Goal: Information Seeking & Learning: Learn about a topic

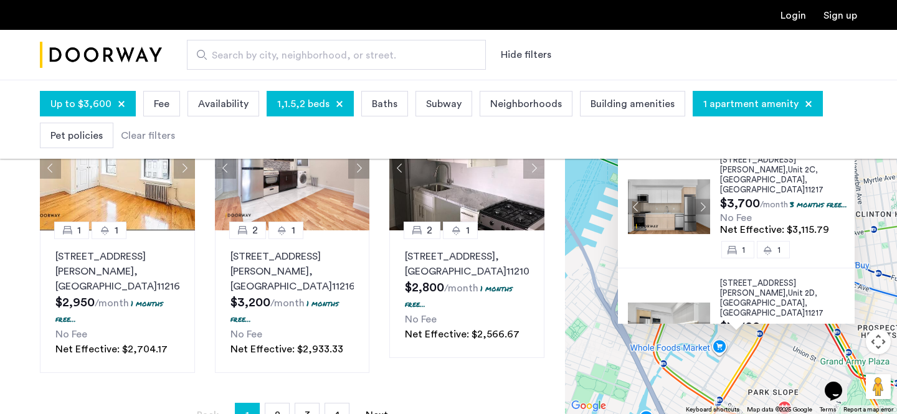
scroll to position [141, 0]
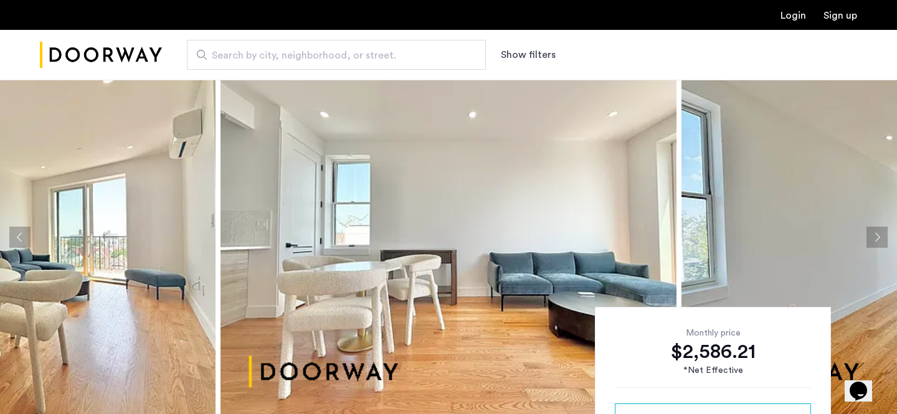
scroll to position [32, 0]
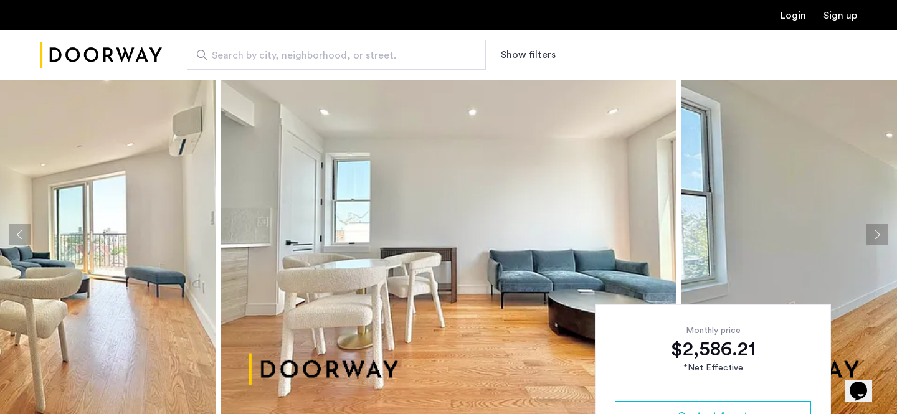
click at [883, 237] on button "Next apartment" at bounding box center [876, 234] width 21 height 21
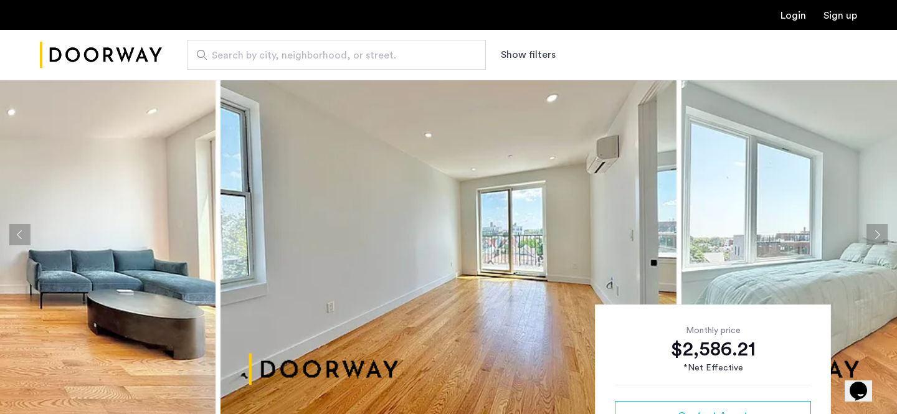
click at [883, 236] on button "Next apartment" at bounding box center [876, 234] width 21 height 21
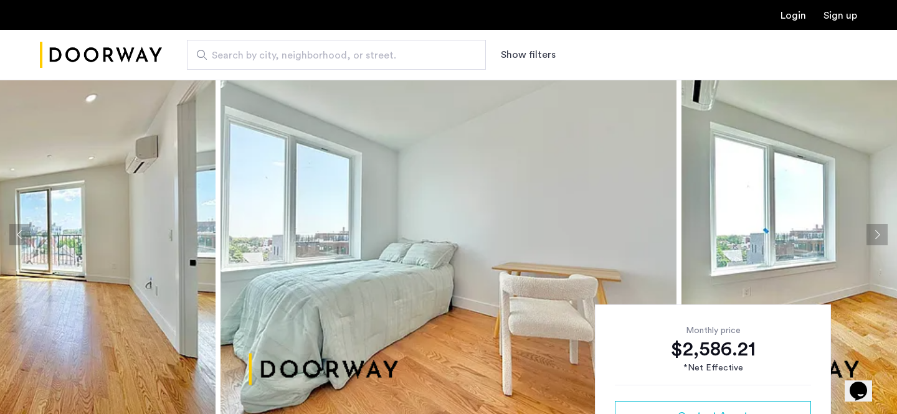
click at [881, 235] on button "Next apartment" at bounding box center [876, 234] width 21 height 21
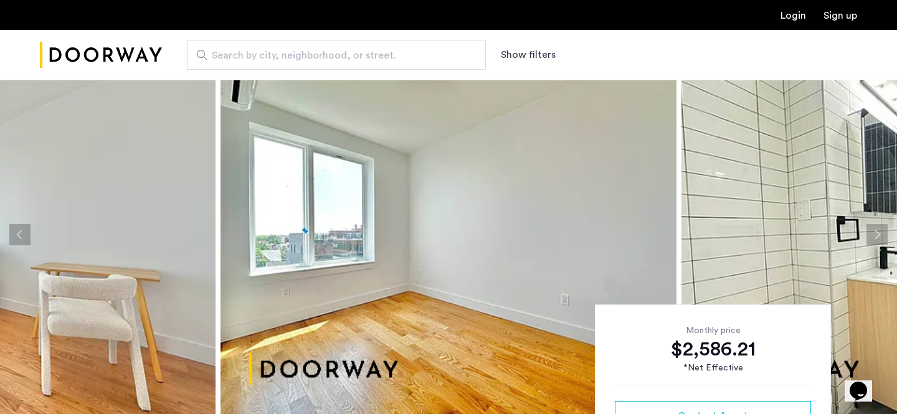
click at [881, 235] on button "Next apartment" at bounding box center [876, 234] width 21 height 21
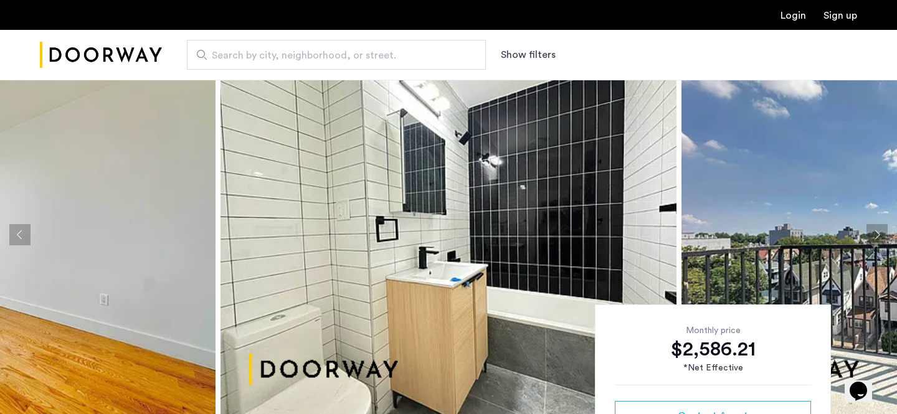
click at [881, 235] on button "Next apartment" at bounding box center [876, 234] width 21 height 21
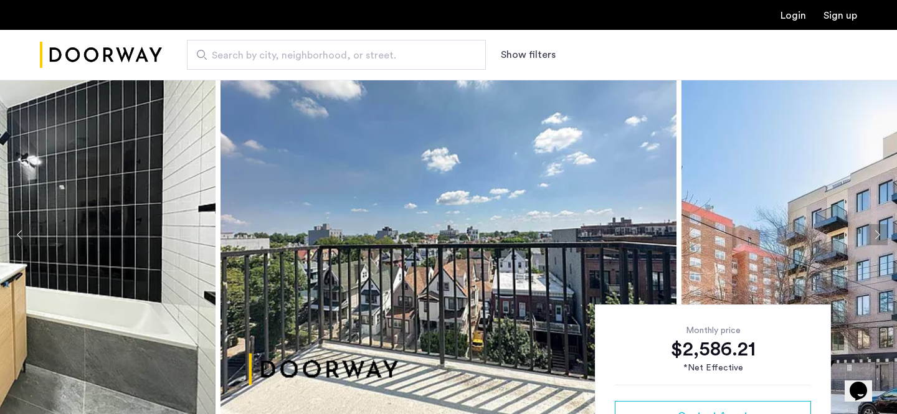
click at [881, 235] on button "Next apartment" at bounding box center [876, 234] width 21 height 21
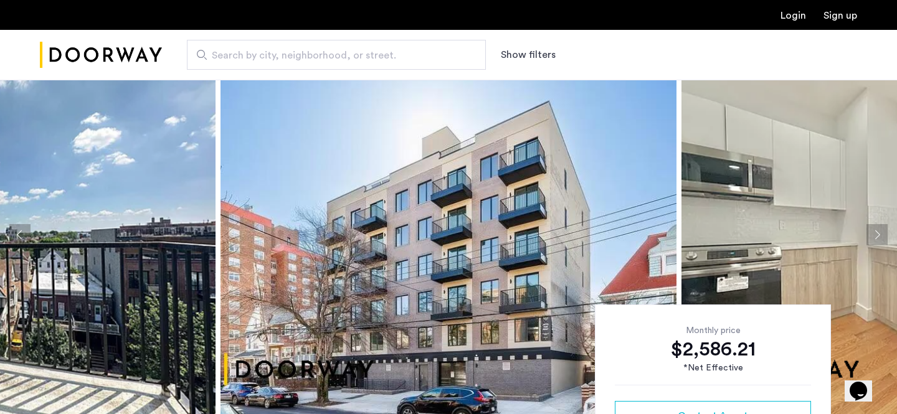
click at [881, 235] on button "Next apartment" at bounding box center [876, 234] width 21 height 21
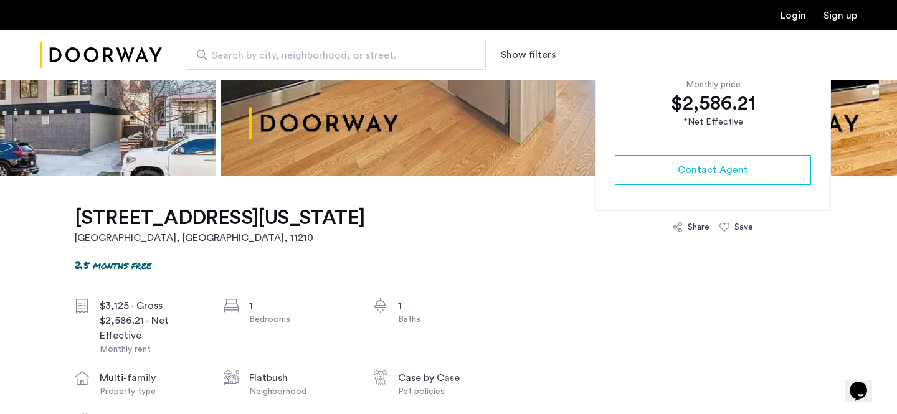
scroll to position [285, 0]
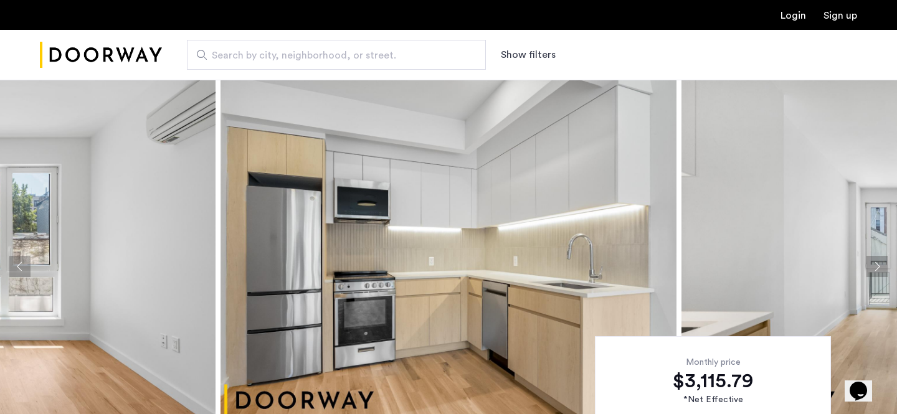
click at [871, 268] on button "Next apartment" at bounding box center [876, 266] width 21 height 21
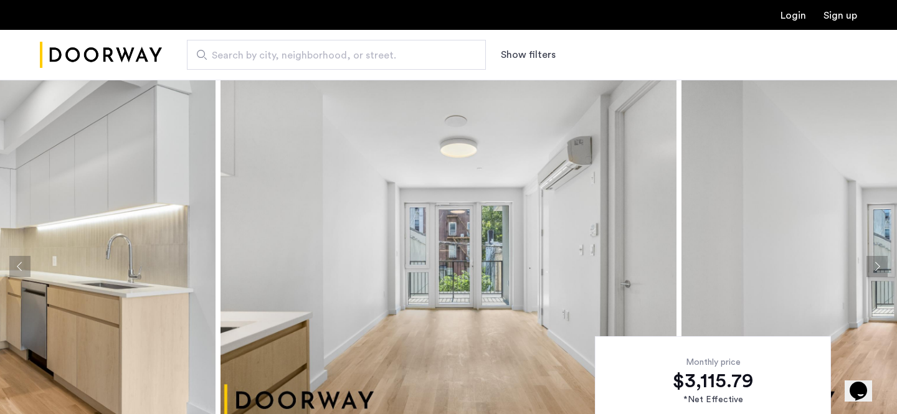
click at [871, 268] on button "Next apartment" at bounding box center [876, 266] width 21 height 21
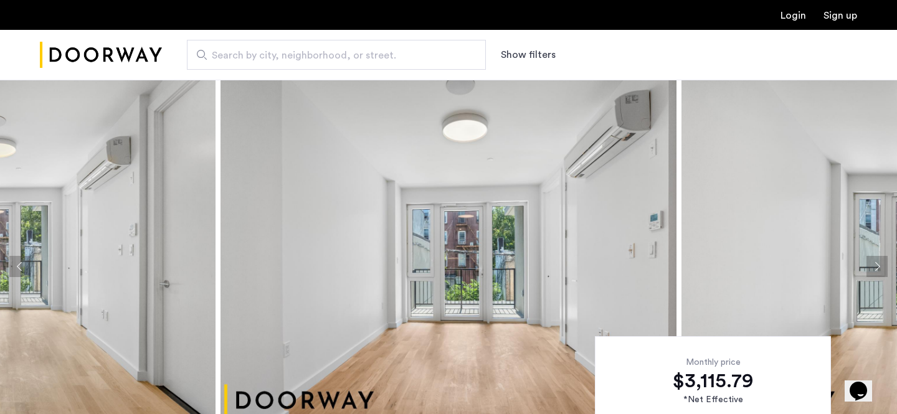
click at [871, 268] on button "Next apartment" at bounding box center [876, 266] width 21 height 21
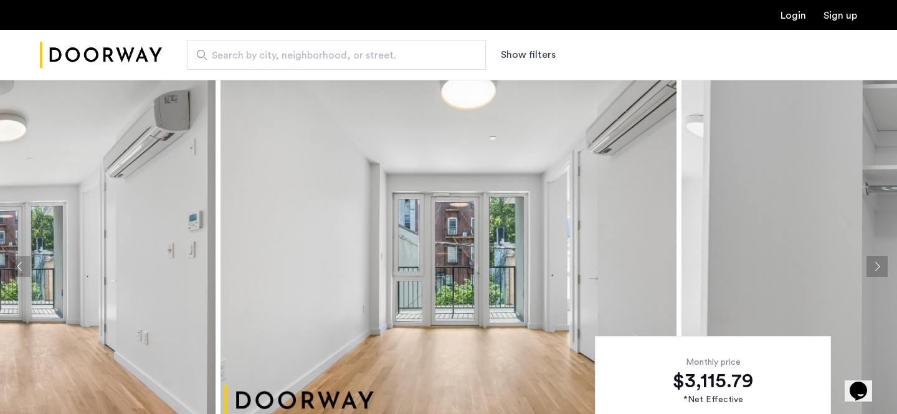
click at [871, 268] on button "Next apartment" at bounding box center [876, 266] width 21 height 21
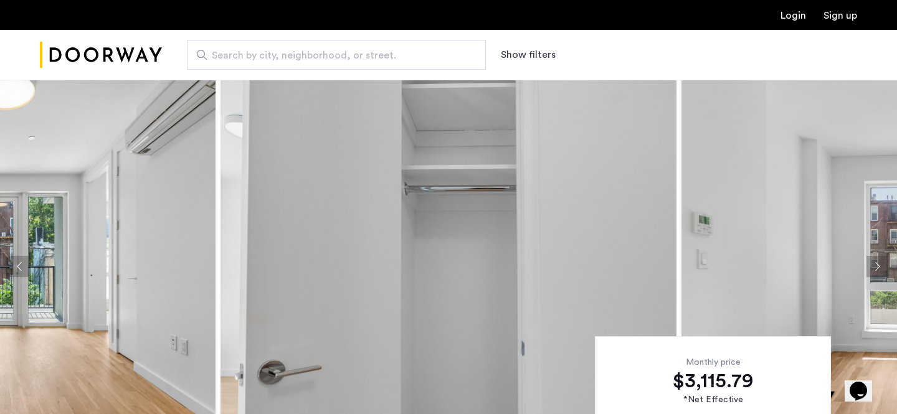
click at [871, 268] on button "Next apartment" at bounding box center [876, 266] width 21 height 21
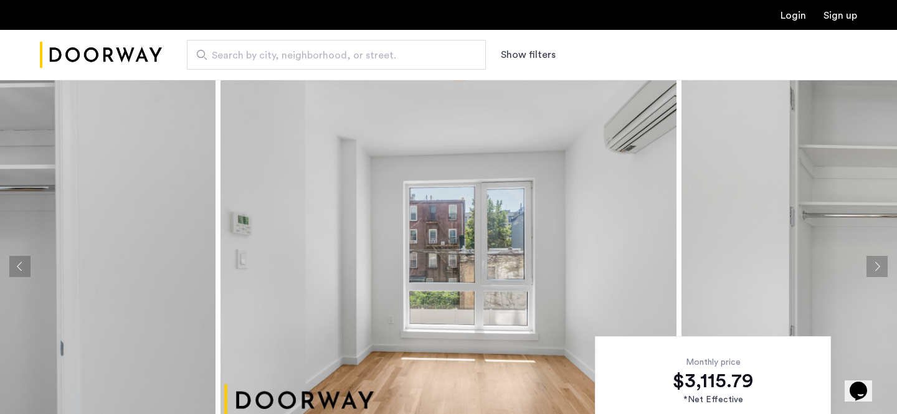
click at [871, 268] on button "Next apartment" at bounding box center [876, 266] width 21 height 21
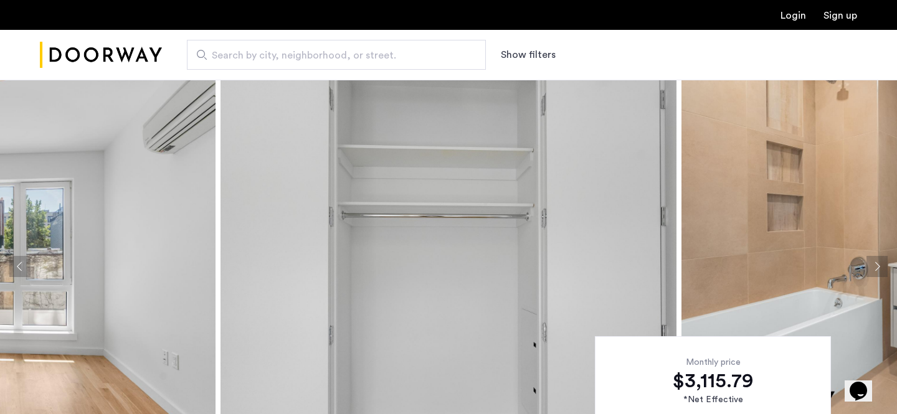
click at [871, 268] on button "Next apartment" at bounding box center [876, 266] width 21 height 21
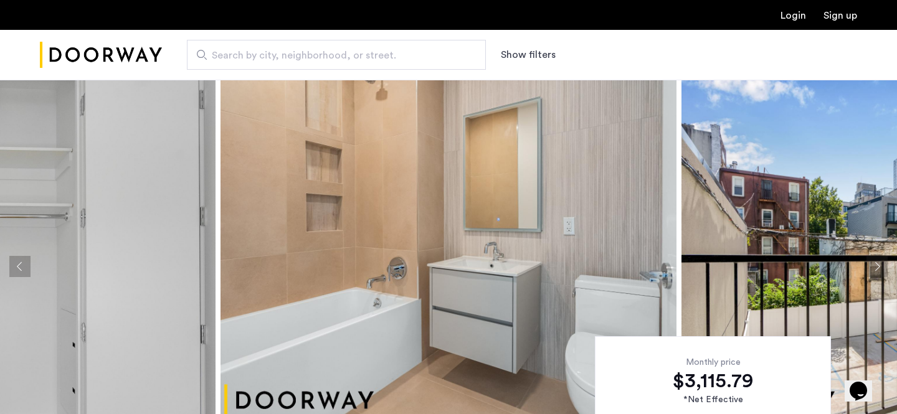
click at [872, 268] on button "Next apartment" at bounding box center [876, 266] width 21 height 21
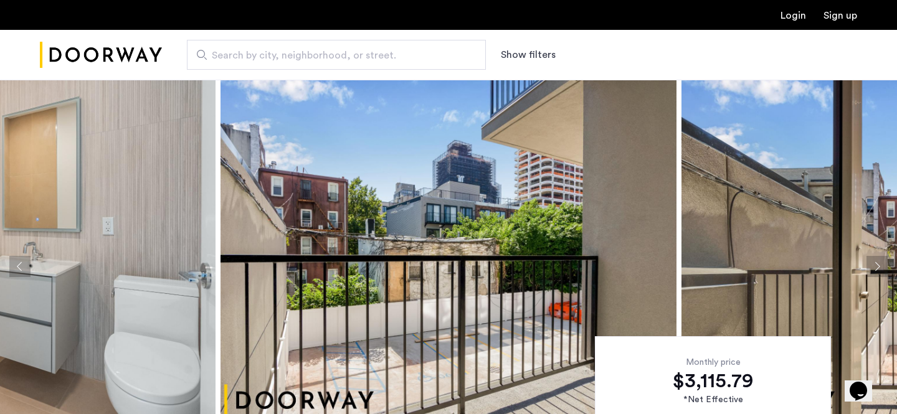
click at [872, 268] on button "Next apartment" at bounding box center [876, 266] width 21 height 21
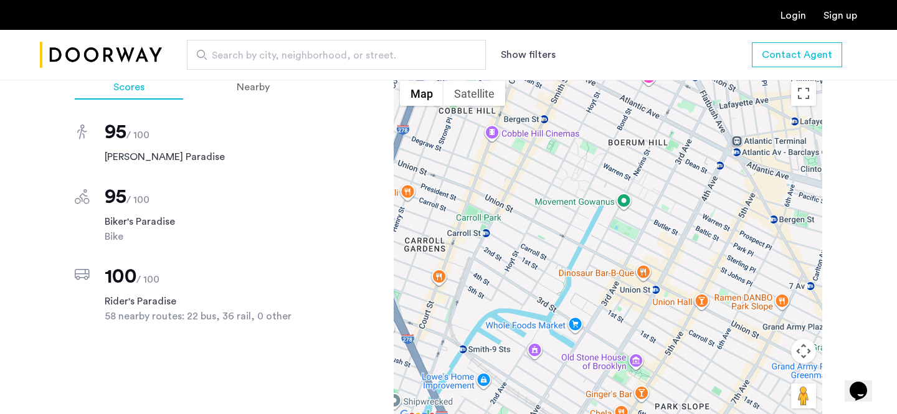
scroll to position [1219, 0]
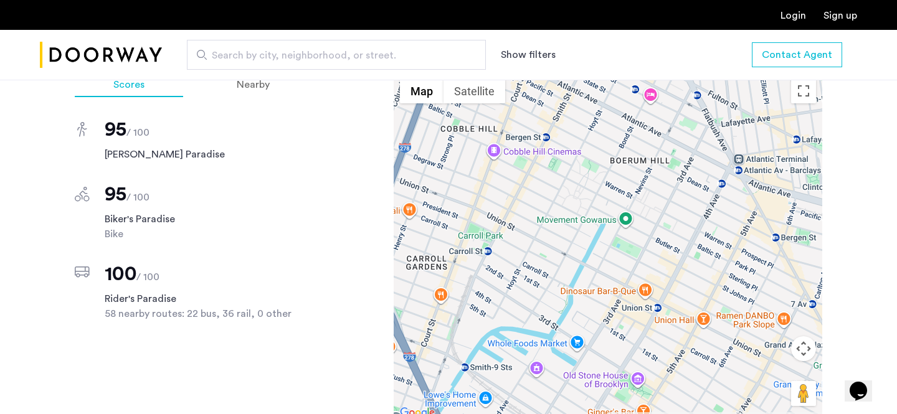
drag, startPoint x: 665, startPoint y: 211, endPoint x: 663, endPoint y: 230, distance: 19.4
click at [663, 230] on div at bounding box center [608, 246] width 429 height 349
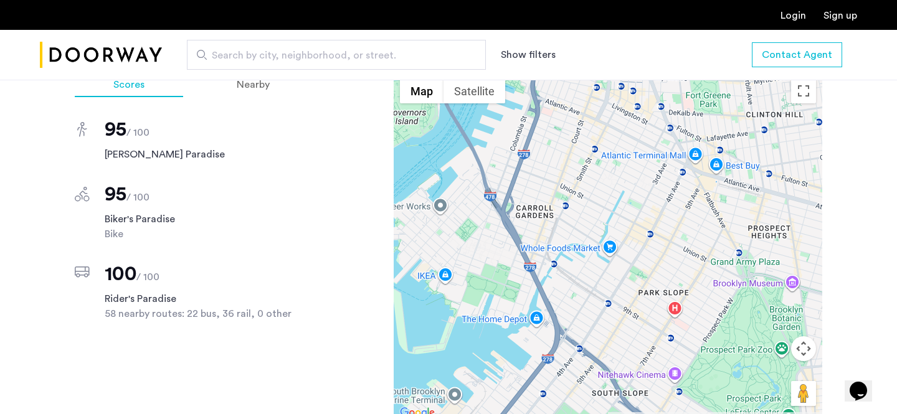
drag, startPoint x: 678, startPoint y: 258, endPoint x: 667, endPoint y: 218, distance: 41.8
click at [667, 218] on div at bounding box center [608, 246] width 429 height 349
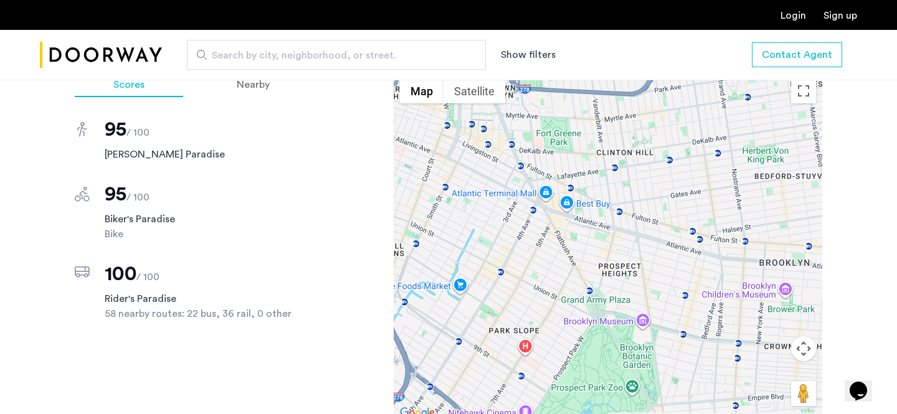
drag, startPoint x: 727, startPoint y: 186, endPoint x: 567, endPoint y: 237, distance: 168.0
click at [567, 237] on div at bounding box center [608, 246] width 429 height 349
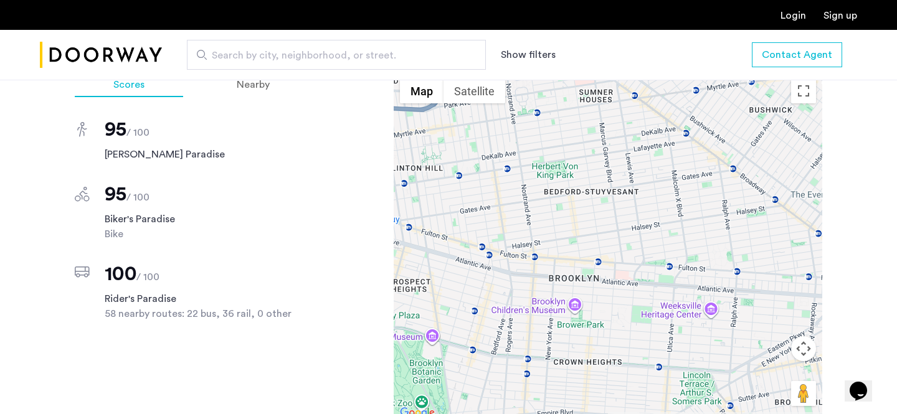
drag, startPoint x: 611, startPoint y: 293, endPoint x: 427, endPoint y: 296, distance: 183.8
click at [427, 296] on div at bounding box center [608, 246] width 429 height 349
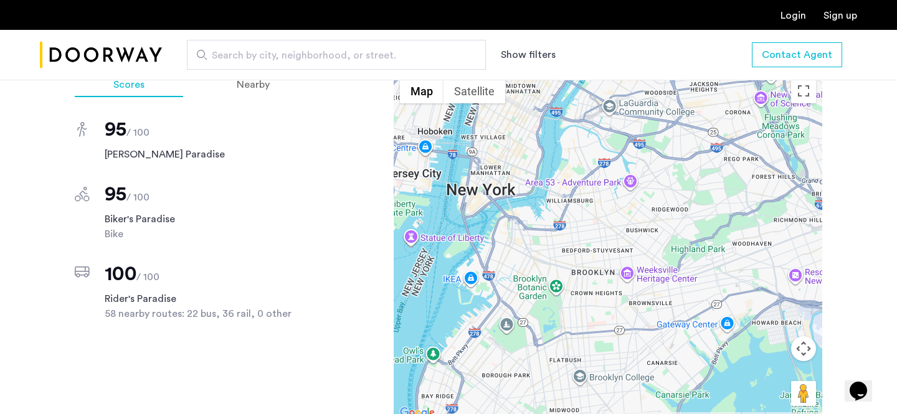
drag, startPoint x: 501, startPoint y: 268, endPoint x: 642, endPoint y: 242, distance: 143.1
click at [642, 242] on div at bounding box center [608, 246] width 429 height 349
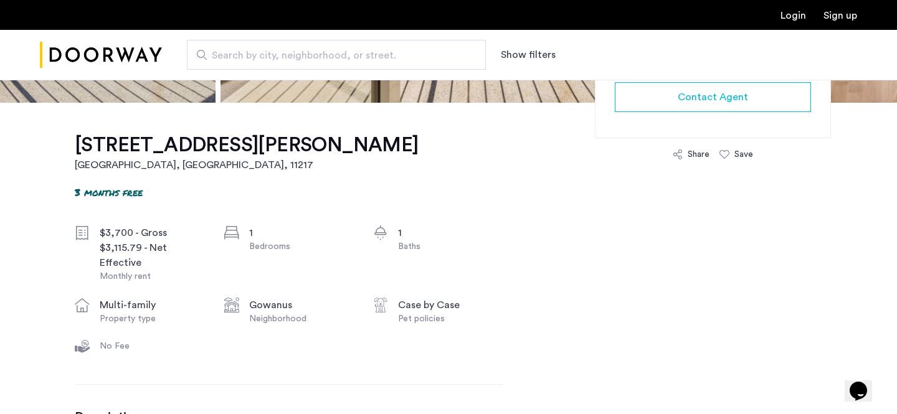
scroll to position [354, 0]
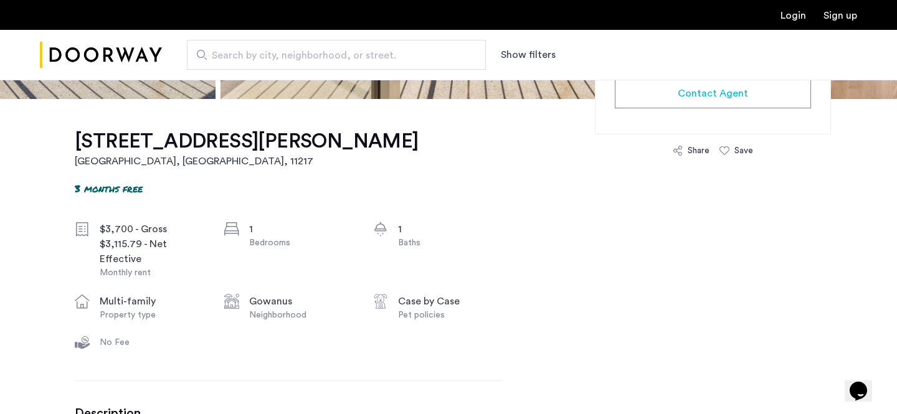
click at [279, 299] on div "Gowanus" at bounding box center [301, 301] width 105 height 15
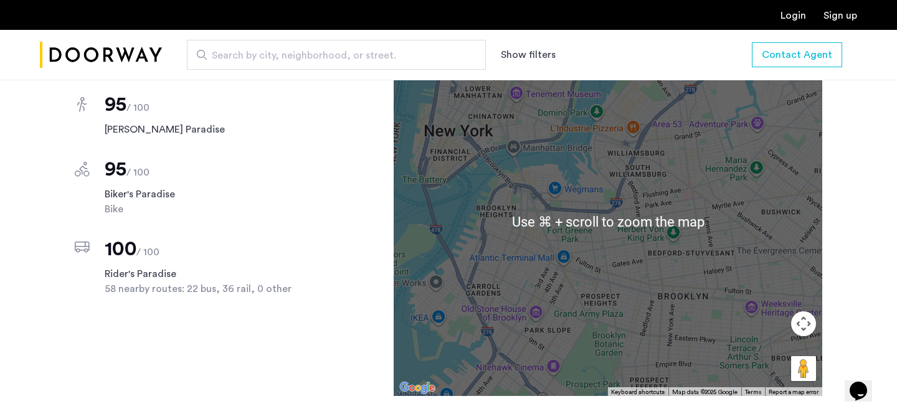
scroll to position [1249, 0]
